Goal: Task Accomplishment & Management: Complete application form

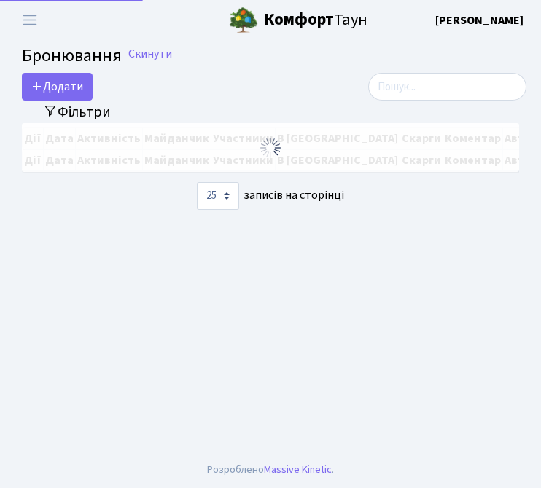
select select "25"
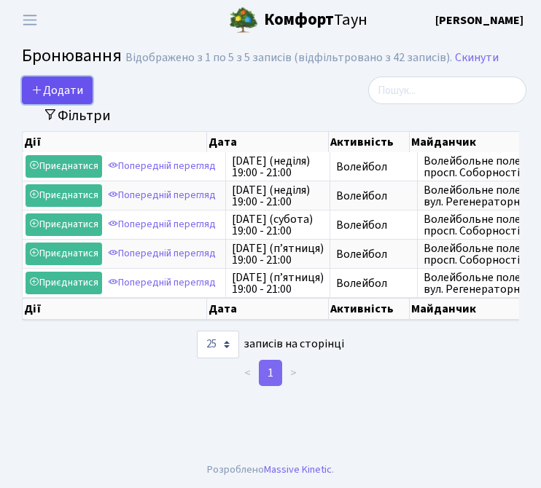
click at [79, 90] on button "Додати" at bounding box center [57, 91] width 71 height 28
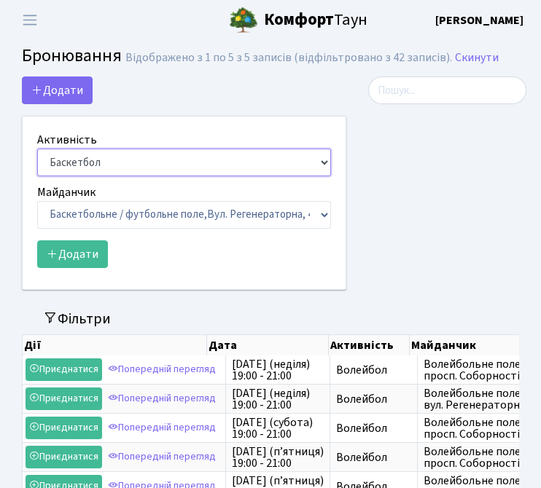
click at [98, 161] on select "Баскетбол Волейбол Йога Катання на роликах Настільний теніс Теніс Футбол Фітнес" at bounding box center [184, 163] width 294 height 28
select select "4"
click at [37, 149] on select "Баскетбол Волейбол Йога Катання на роликах Настільний теніс Теніс Футбол Фітнес" at bounding box center [184, 163] width 294 height 28
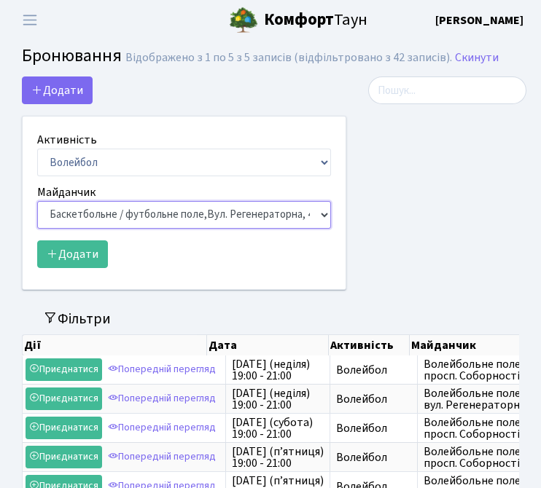
click at [107, 213] on select "Баскетбольне / футбольне поле, Вул. Регенераторна, 4, 1 корпус Баскетбольне пол…" at bounding box center [184, 215] width 294 height 28
select select "4"
click at [37, 201] on select "Баскетбольне / футбольне поле, Вул. Регенераторна, 4, 1 корпус Баскетбольне пол…" at bounding box center [184, 215] width 294 height 28
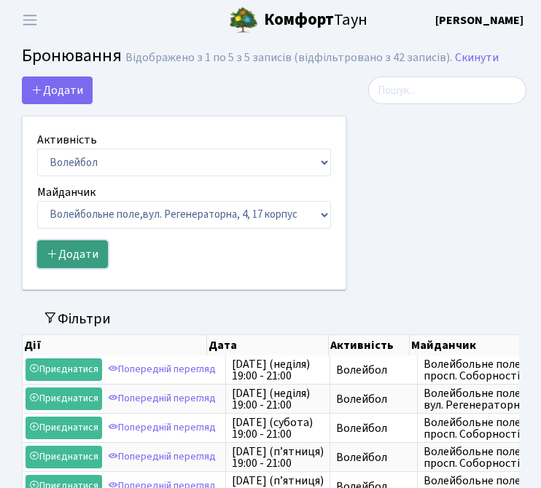
click at [85, 257] on button "Додати" at bounding box center [72, 255] width 71 height 28
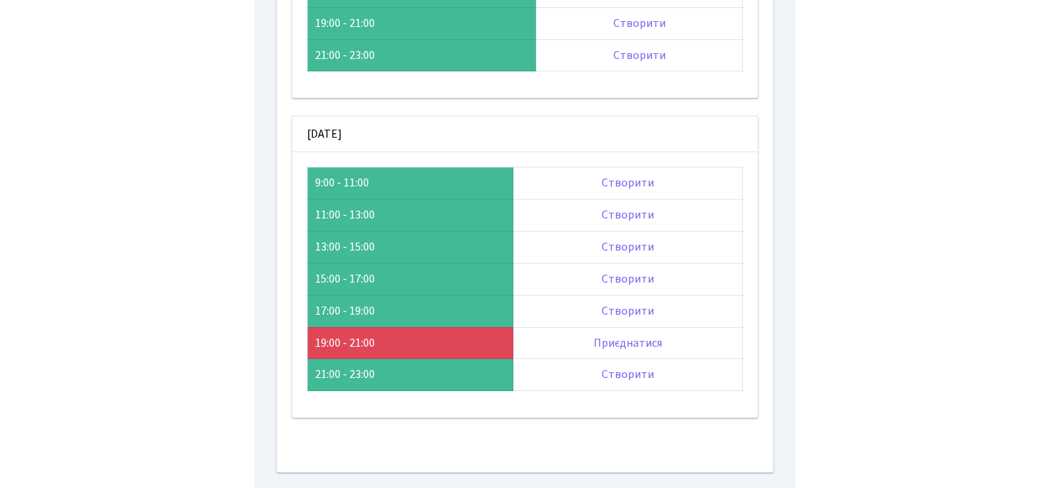
scroll to position [235, 0]
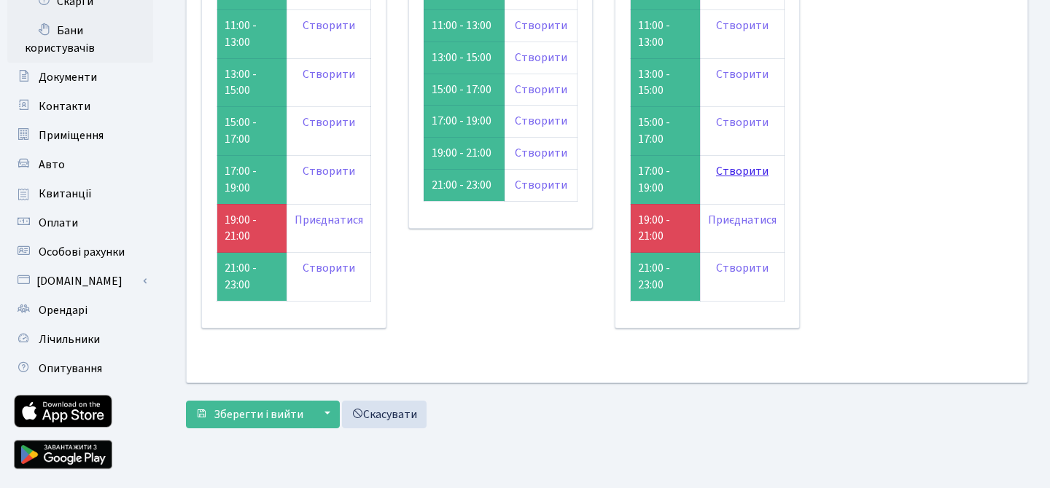
click at [540, 179] on link "Створити" at bounding box center [742, 171] width 52 height 16
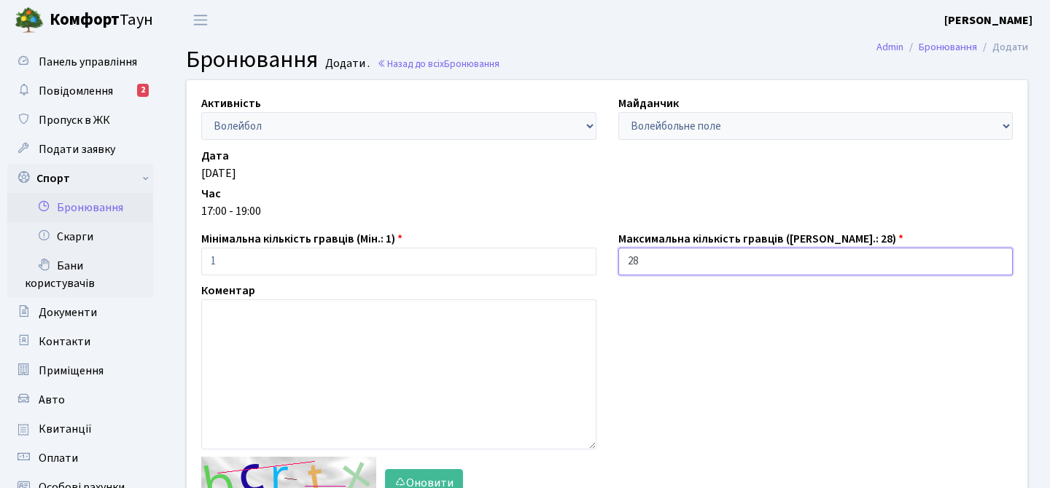
click at [636, 266] on input "28" at bounding box center [815, 262] width 395 height 28
type input "2"
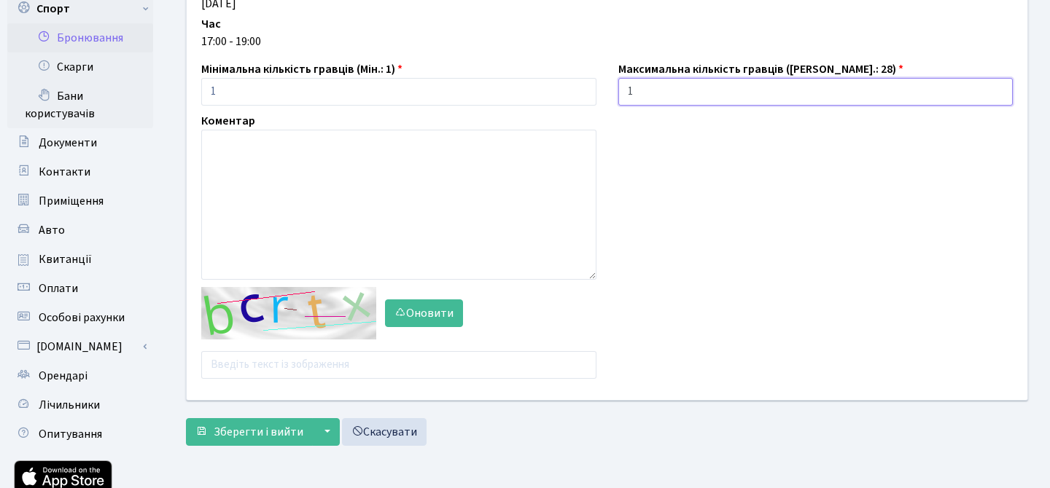
scroll to position [182, 0]
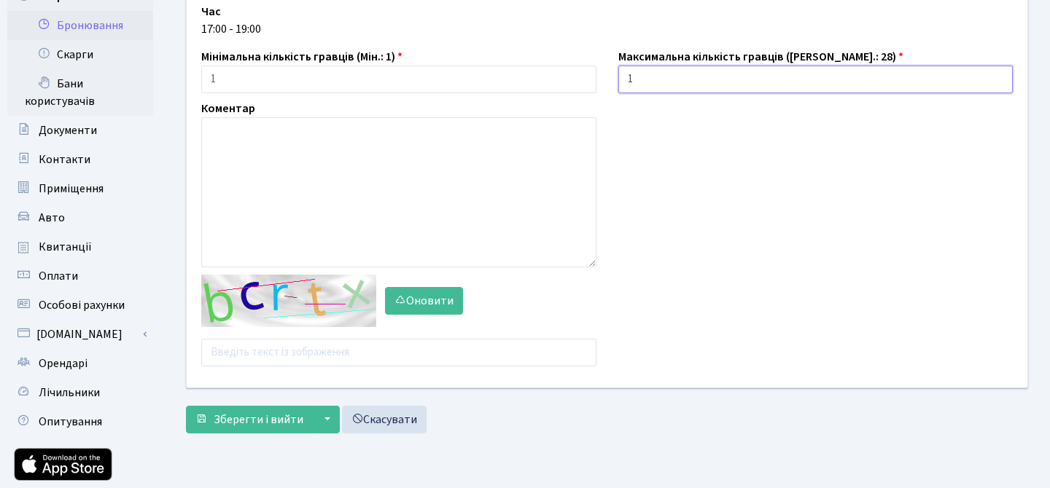
type input "1"
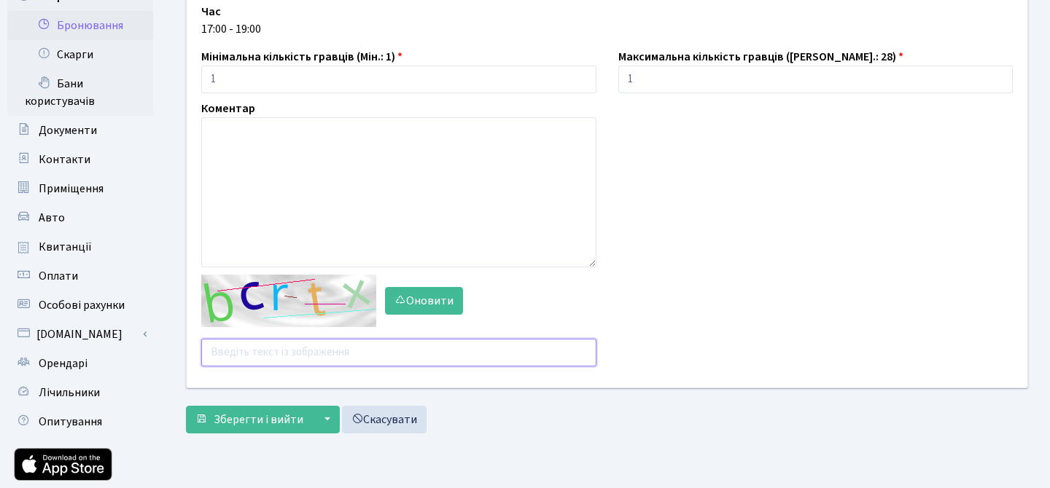
click at [370, 355] on input "text" at bounding box center [398, 353] width 395 height 28
type input "gecz7"
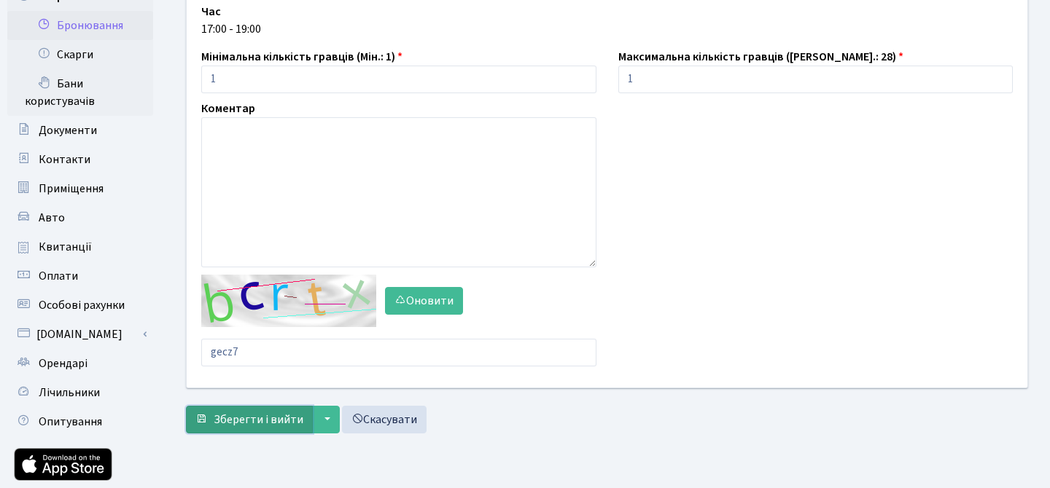
click at [287, 417] on span "Зберегти і вийти" at bounding box center [259, 420] width 90 height 16
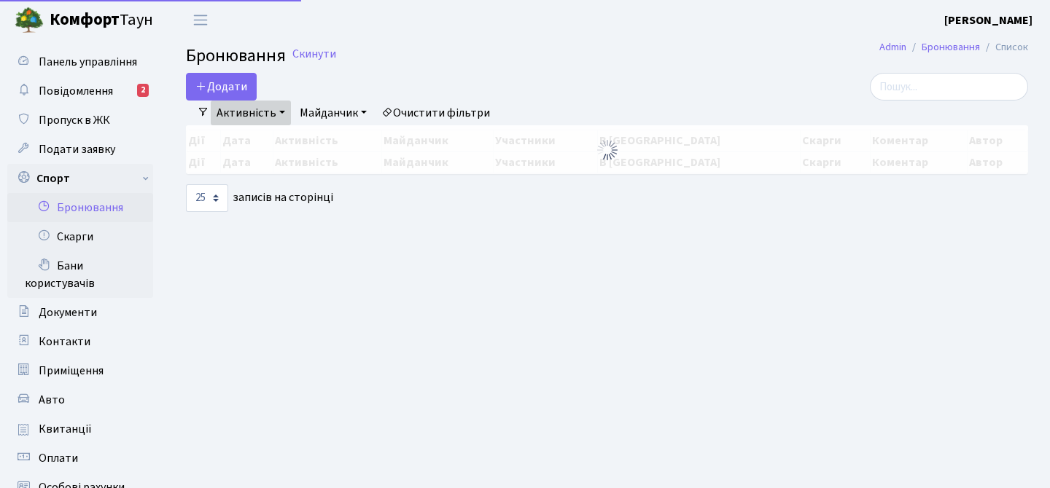
select select "25"
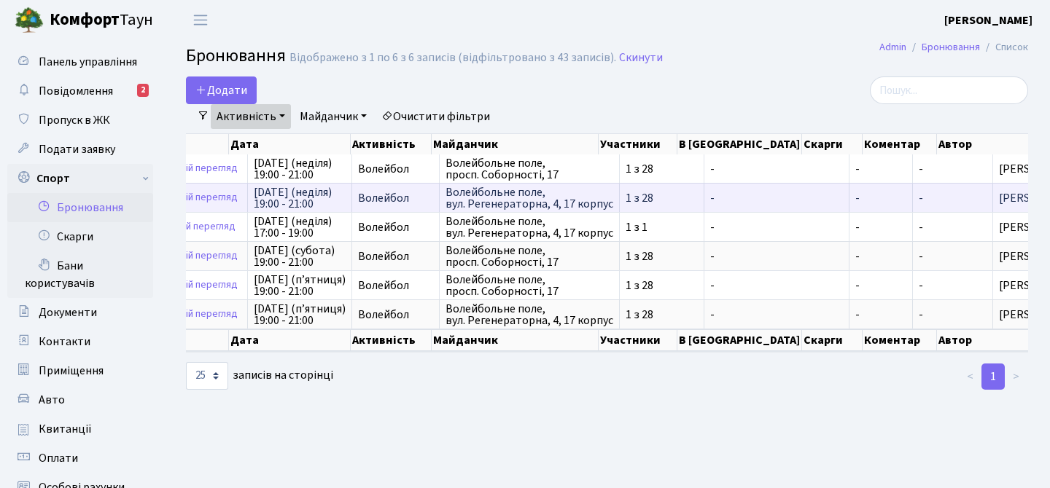
scroll to position [0, 219]
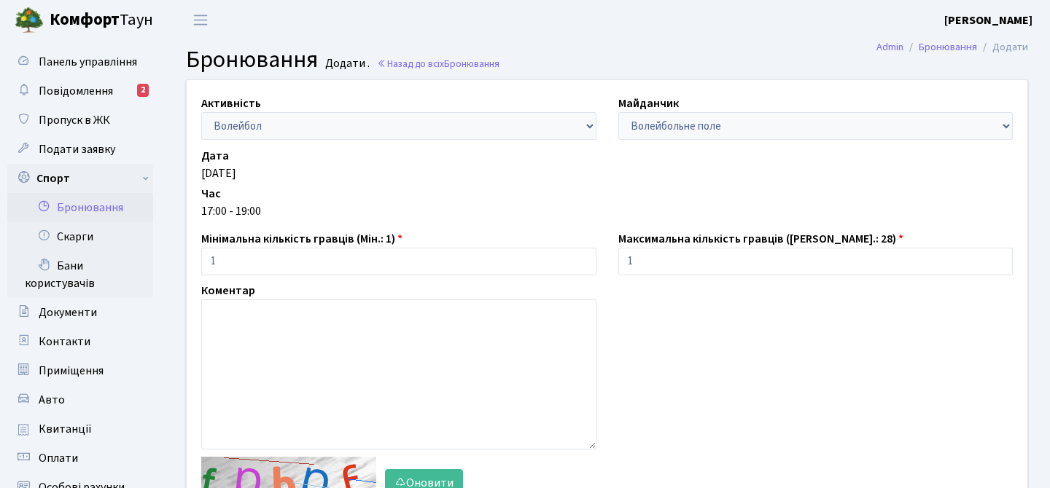
scroll to position [182, 0]
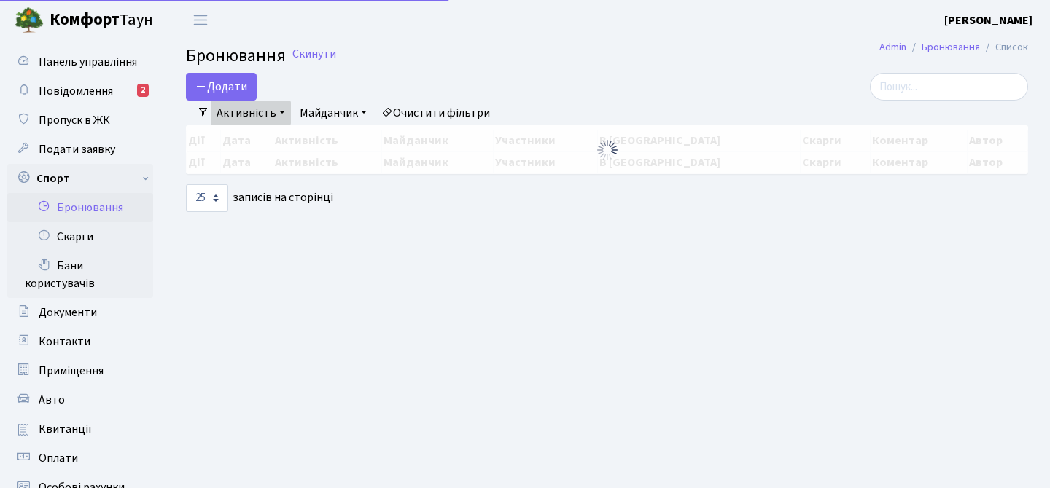
select select "25"
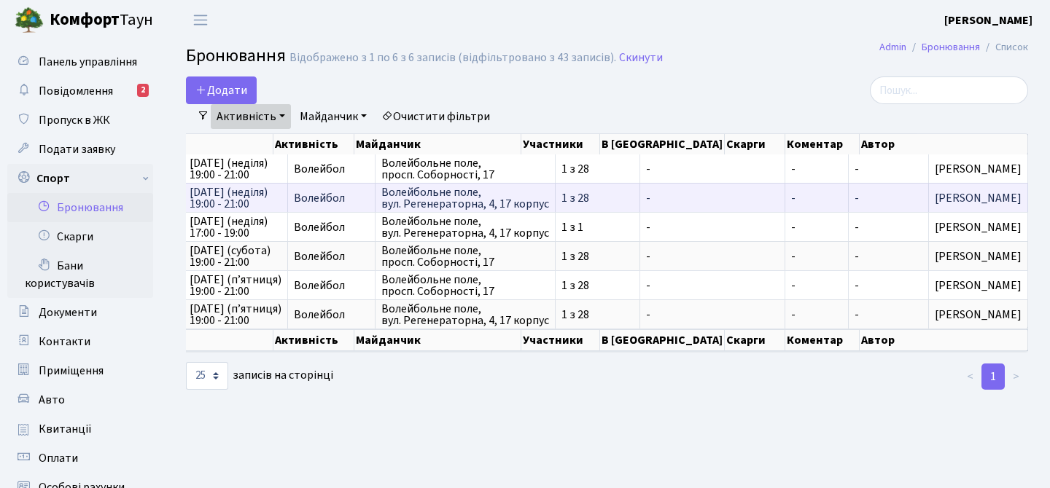
scroll to position [0, 207]
